Goal: Navigation & Orientation: Find specific page/section

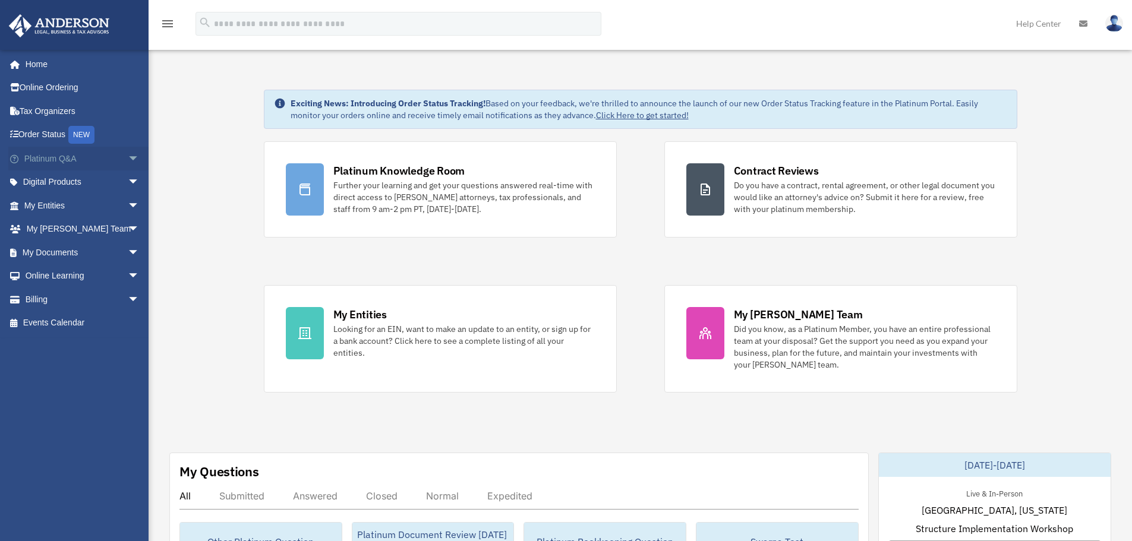
click at [128, 156] on span "arrow_drop_down" at bounding box center [140, 159] width 24 height 24
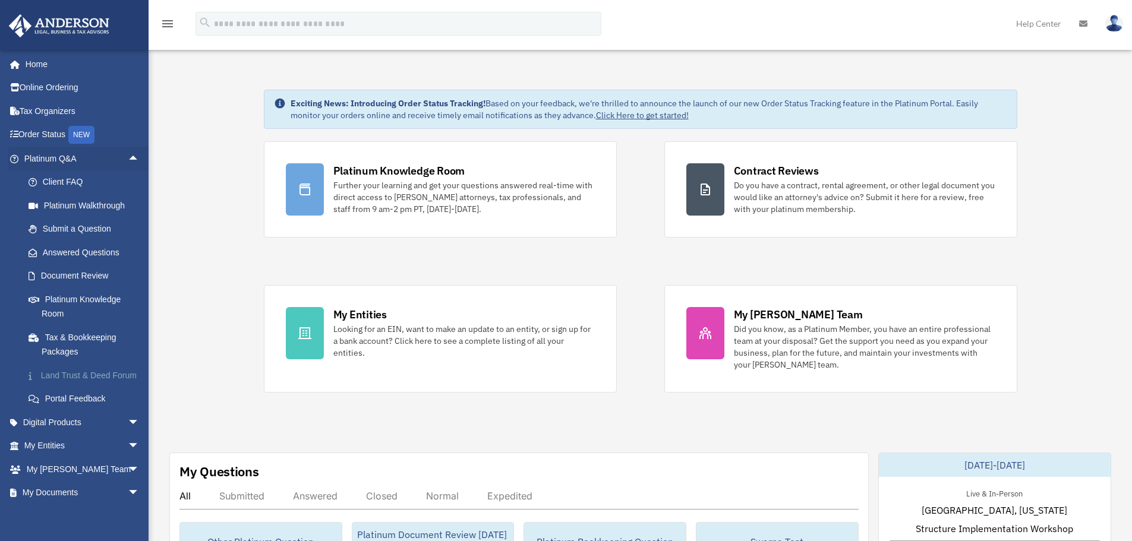
click at [90, 381] on link "Land Trust & Deed Forum" at bounding box center [87, 376] width 141 height 24
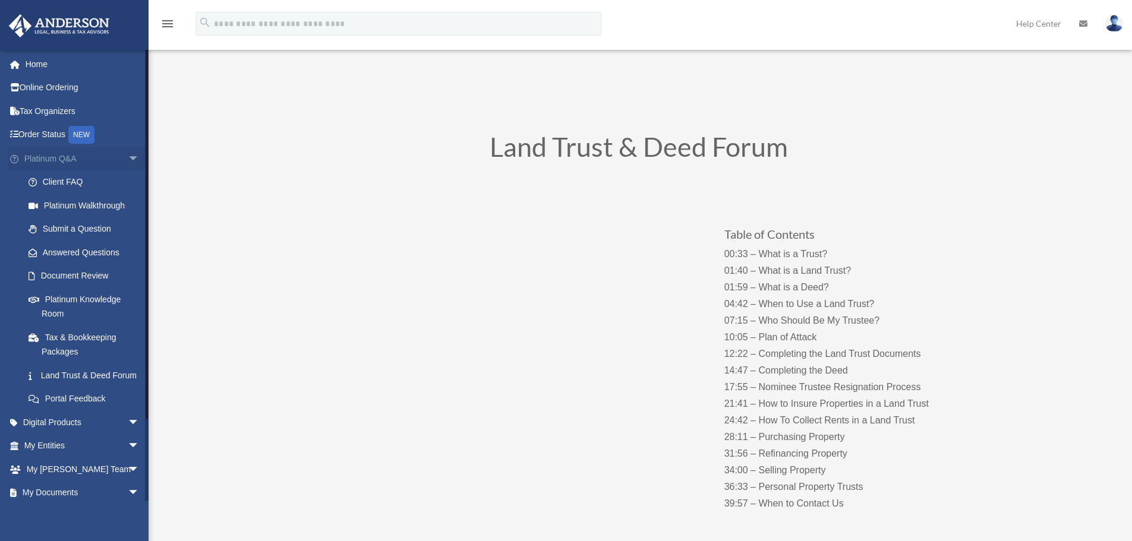
click at [128, 165] on span "arrow_drop_down" at bounding box center [140, 159] width 24 height 24
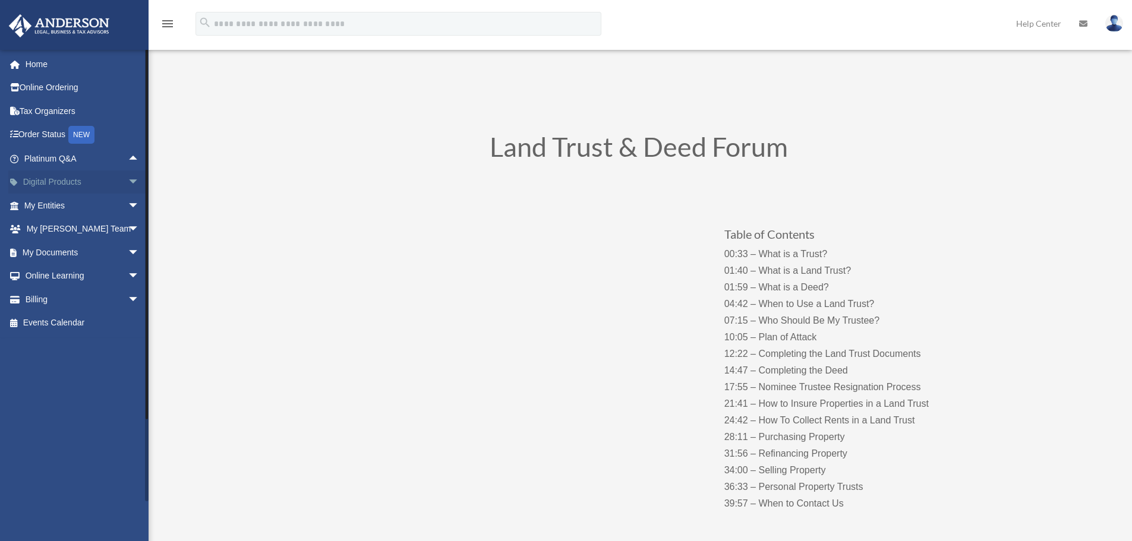
click at [128, 185] on span "arrow_drop_down" at bounding box center [140, 182] width 24 height 24
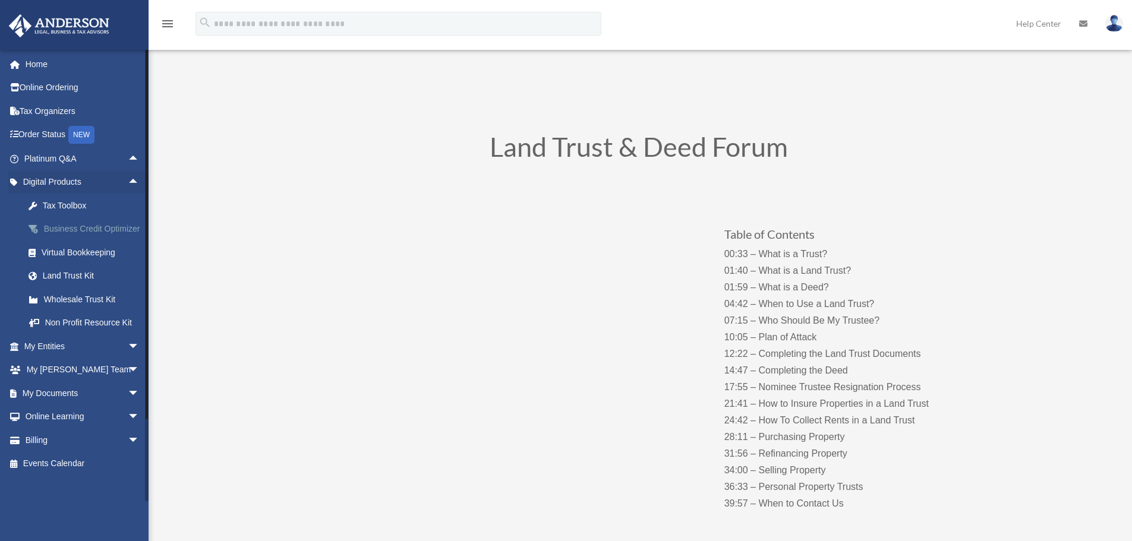
click at [106, 236] on div "Business Credit Optimizer" at bounding box center [92, 229] width 101 height 15
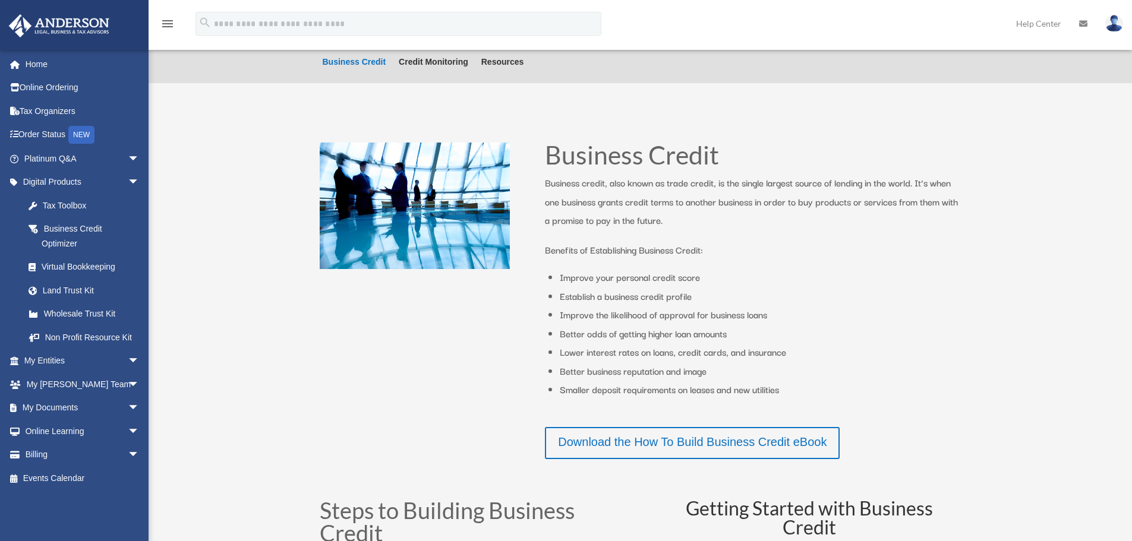
scroll to position [355, 0]
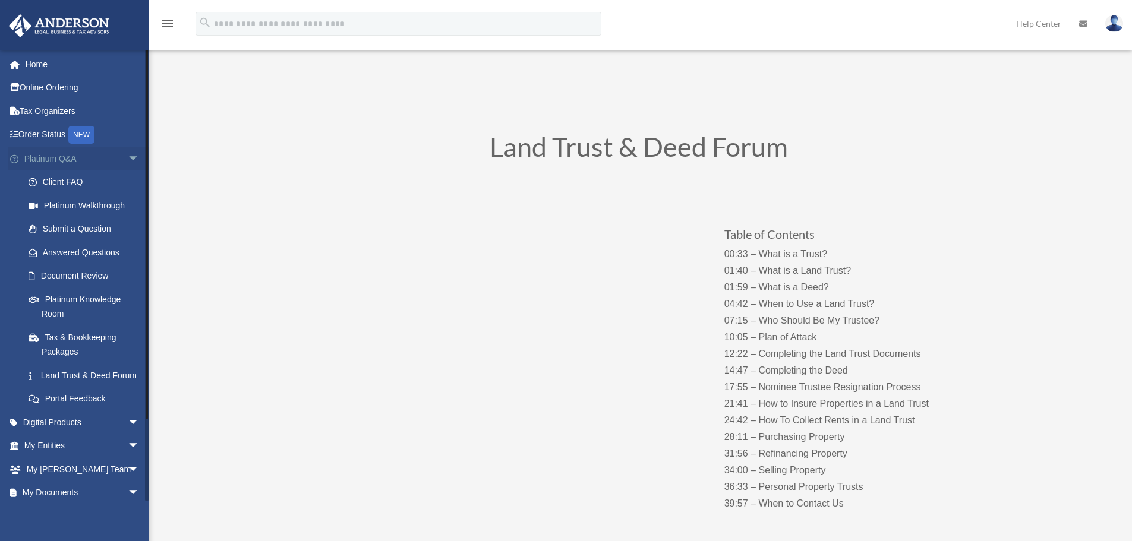
click at [130, 157] on span "arrow_drop_down" at bounding box center [140, 159] width 24 height 24
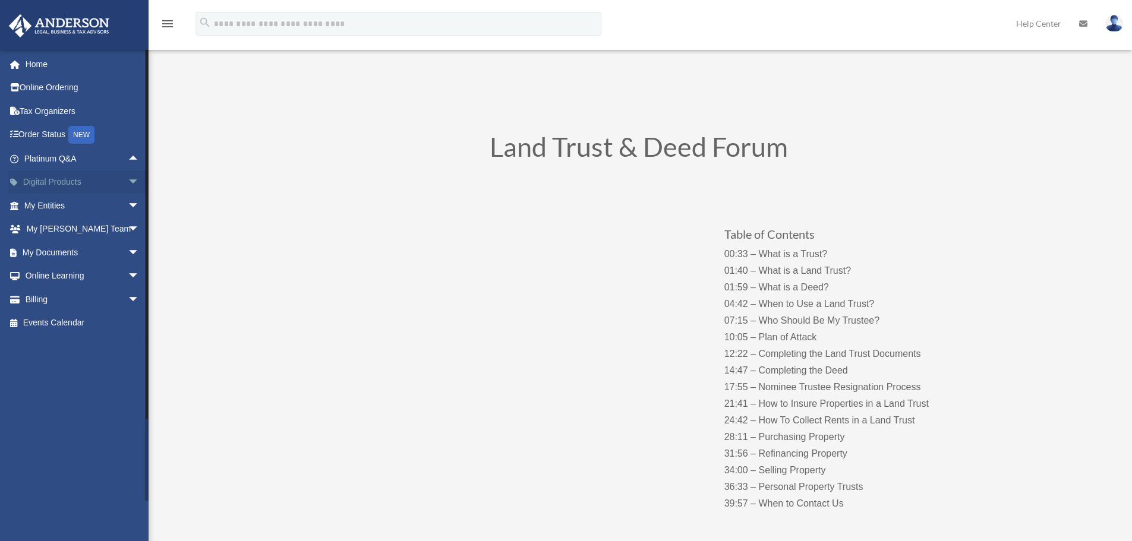
click at [128, 184] on span "arrow_drop_down" at bounding box center [140, 182] width 24 height 24
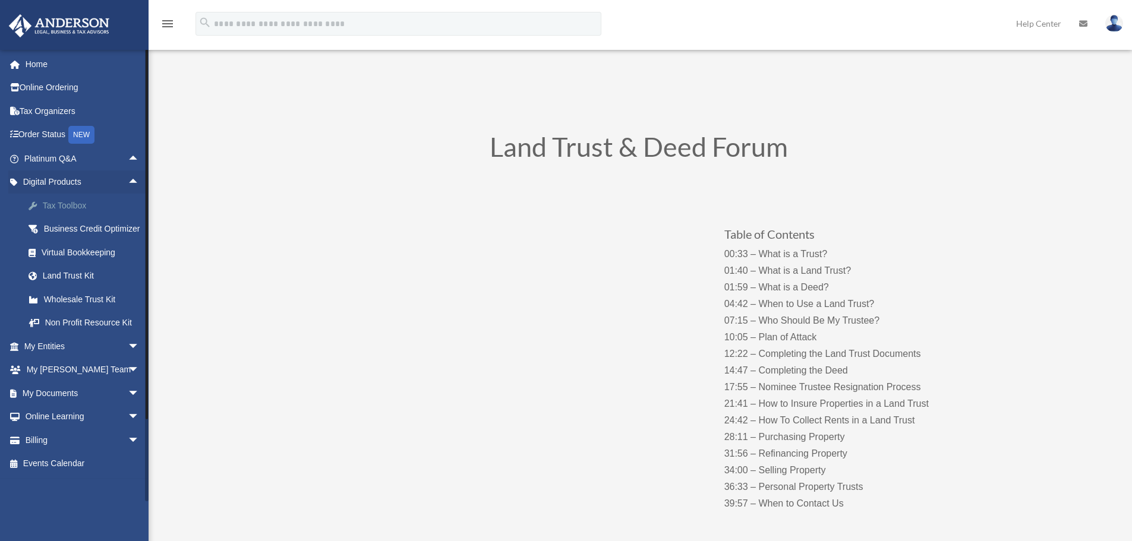
click at [96, 207] on div "Tax Toolbox" at bounding box center [92, 205] width 101 height 15
